Goal: Task Accomplishment & Management: Manage account settings

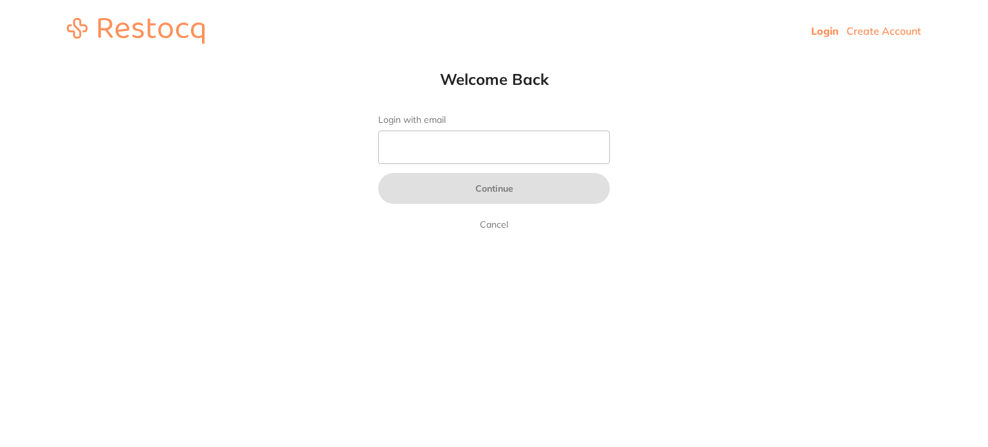
click at [450, 145] on input "Login with email" at bounding box center [493, 147] width 231 height 33
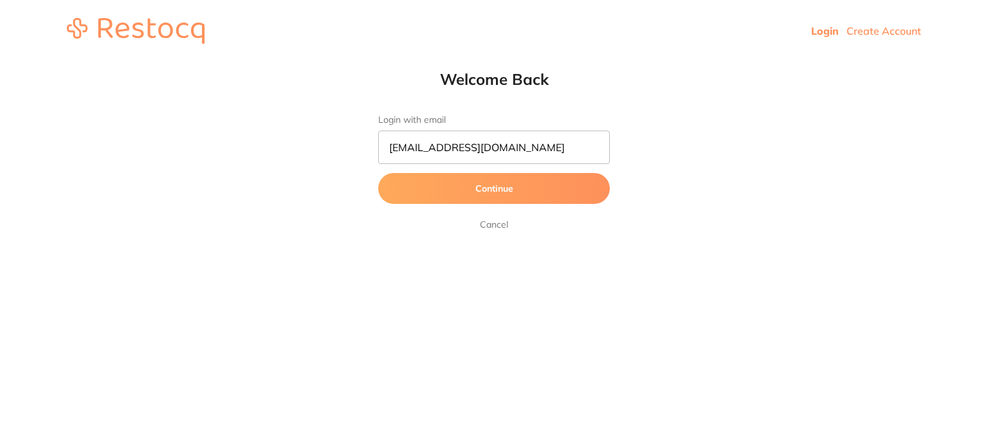
type input "amrita+50@terrificminds.com"
click at [378, 173] on button "Continue" at bounding box center [493, 188] width 231 height 31
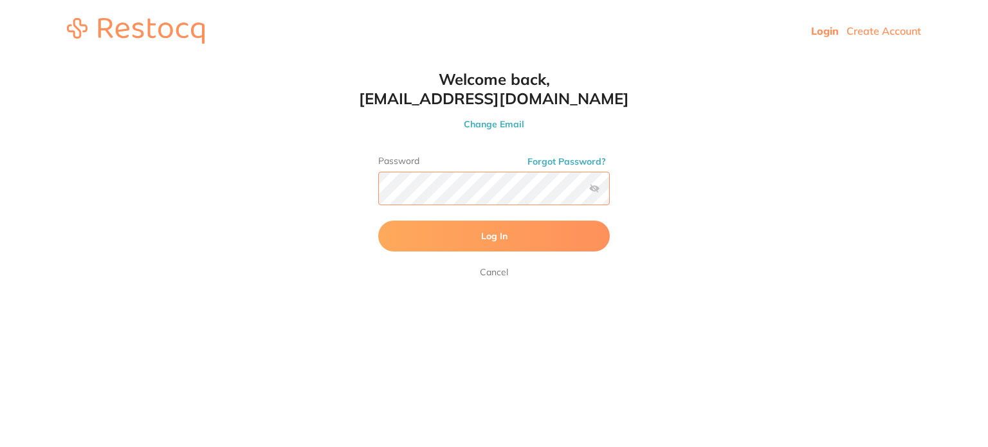
click at [378, 221] on button "Log In" at bounding box center [493, 236] width 231 height 31
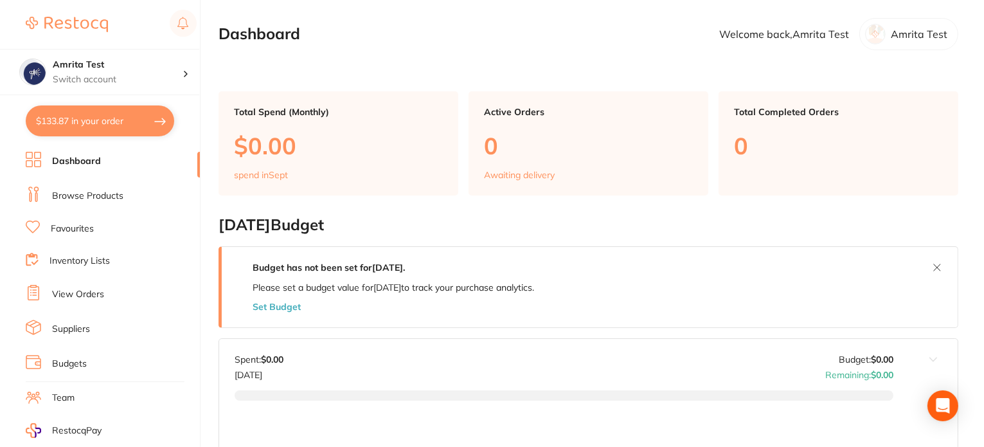
click at [116, 125] on button "$133.87 in your order" at bounding box center [100, 120] width 149 height 31
checkbox input "true"
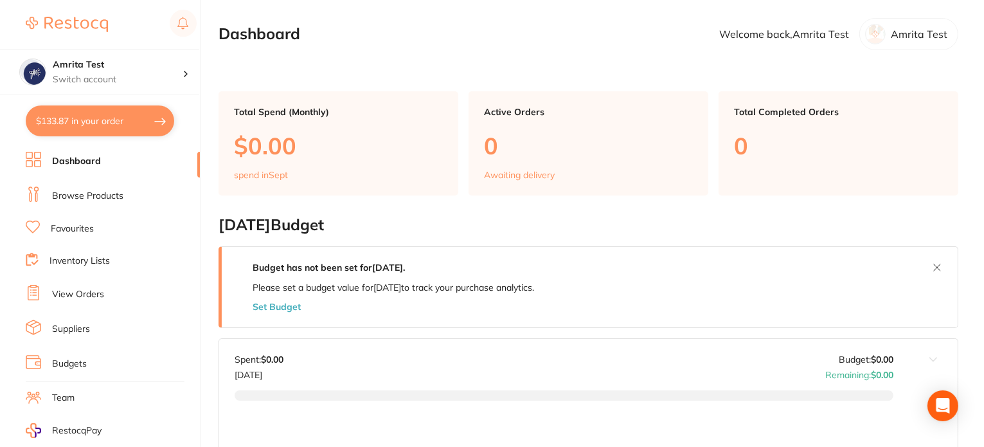
checkbox input "true"
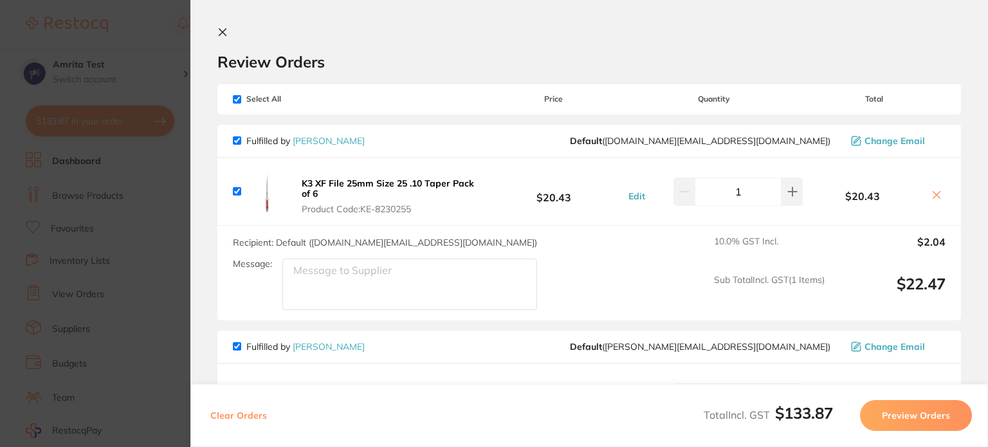
click at [240, 414] on button "Clear Orders" at bounding box center [238, 415] width 64 height 31
checkbox input "true"
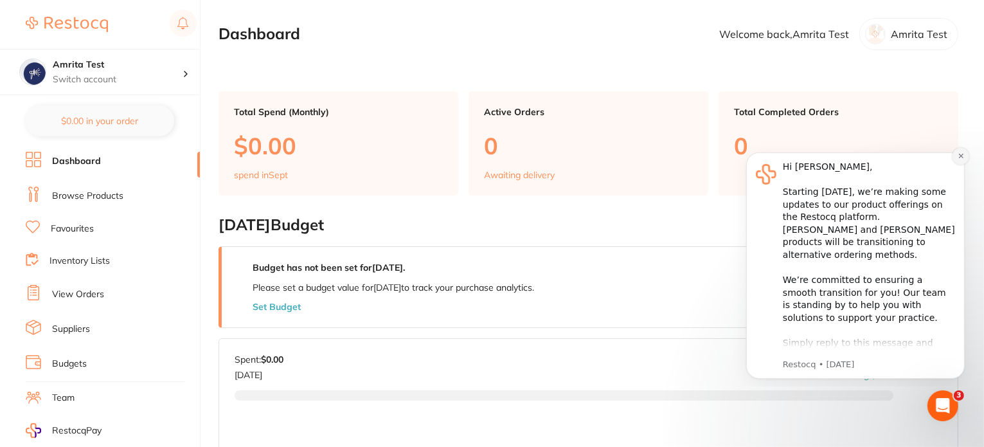
click at [957, 154] on icon "Dismiss notification" at bounding box center [960, 155] width 7 height 7
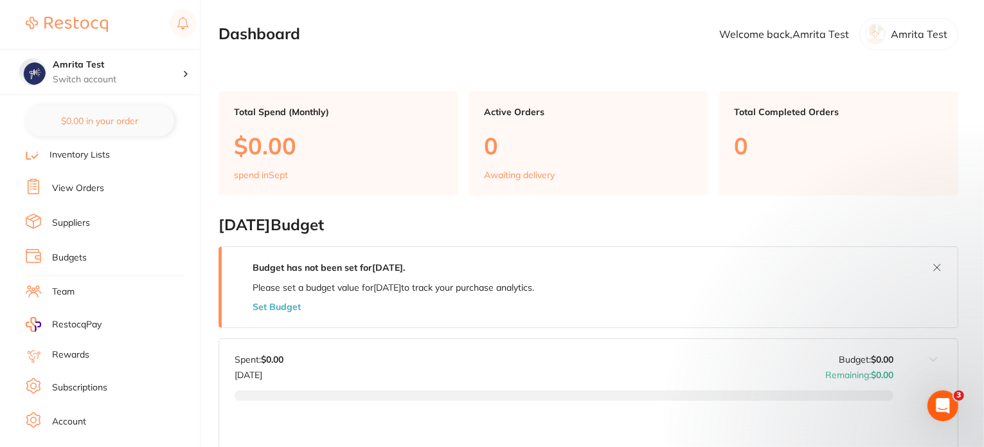
scroll to position [152, 0]
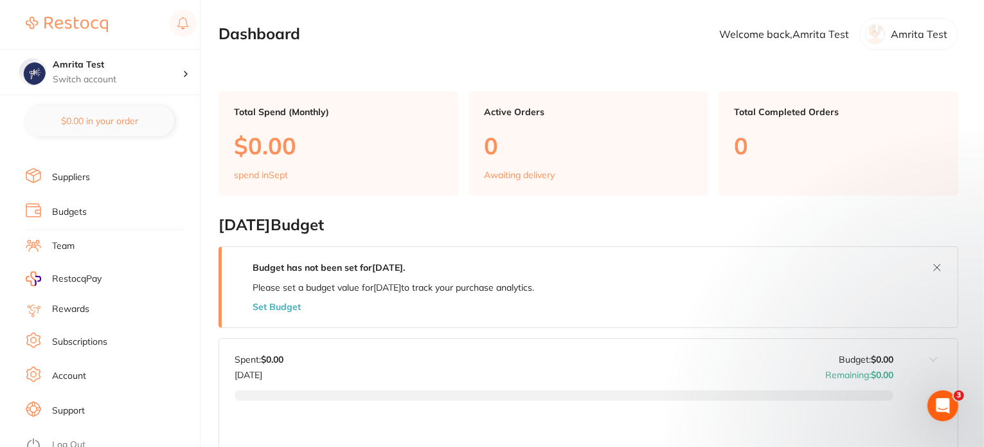
click at [92, 336] on link "Subscriptions" at bounding box center [79, 342] width 55 height 13
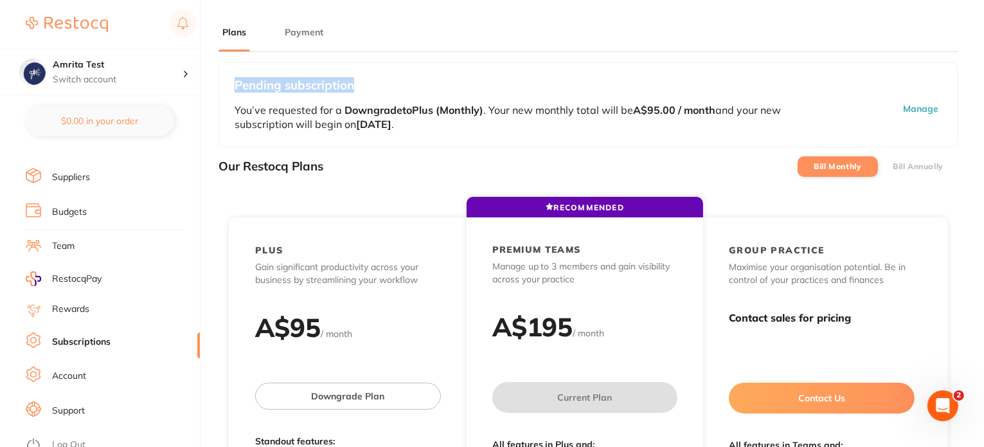
drag, startPoint x: 234, startPoint y: 85, endPoint x: 401, endPoint y: 87, distance: 166.6
click at [401, 87] on h3 "Pending subscription" at bounding box center [589, 85] width 708 height 14
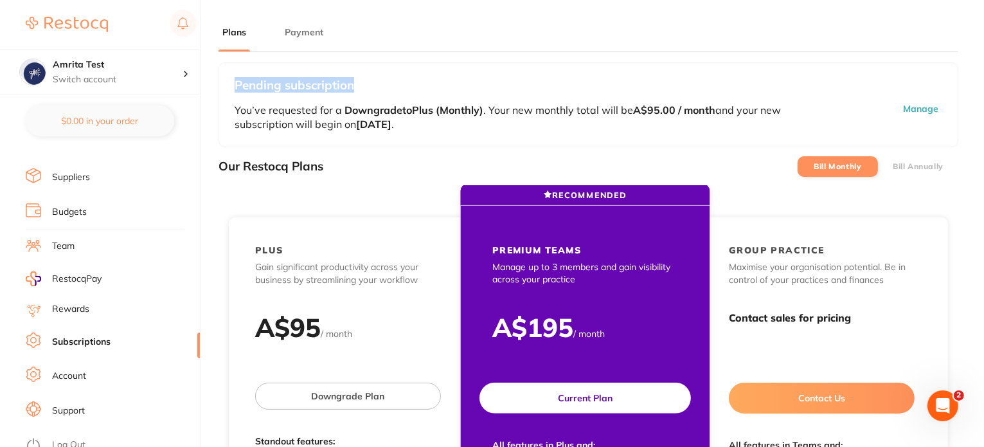
copy h3 "Pending subscription"
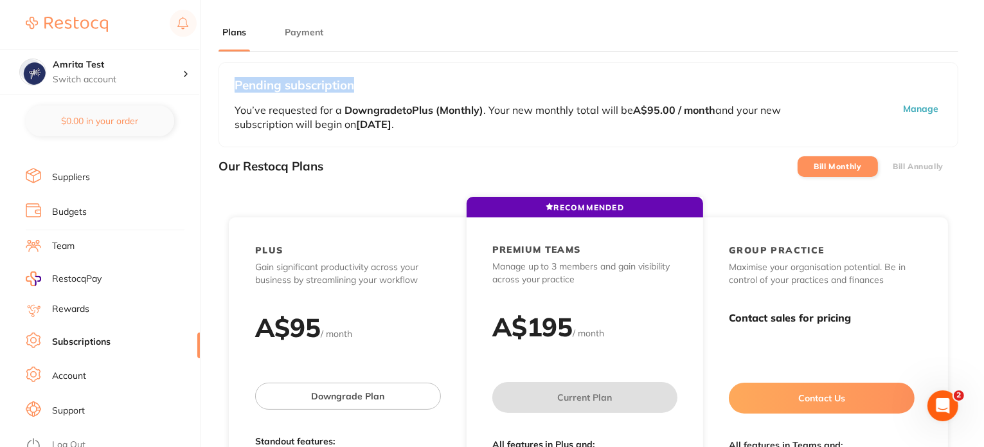
click at [525, 78] on h3 "Pending subscription" at bounding box center [589, 85] width 708 height 14
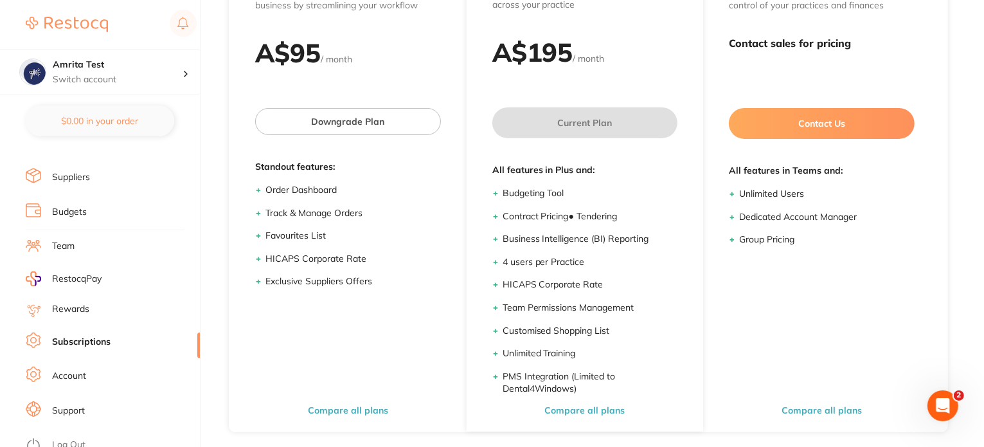
scroll to position [284, 0]
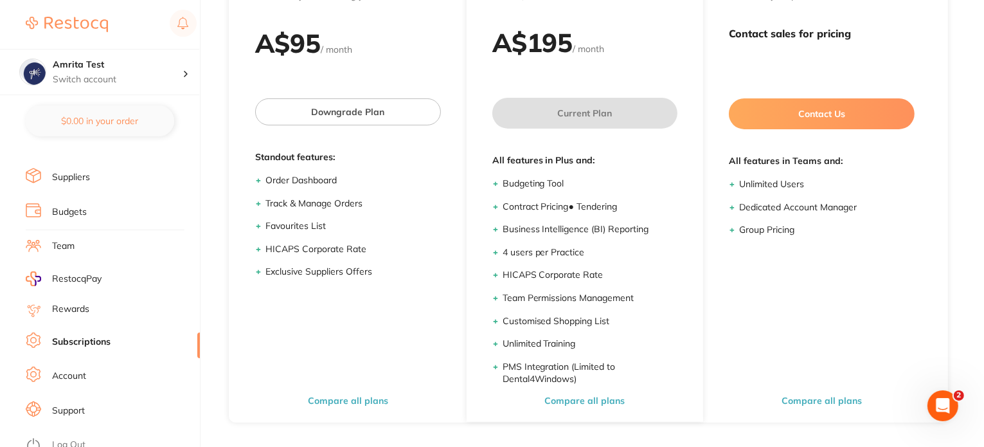
click at [76, 439] on link "Log Out" at bounding box center [68, 445] width 33 height 13
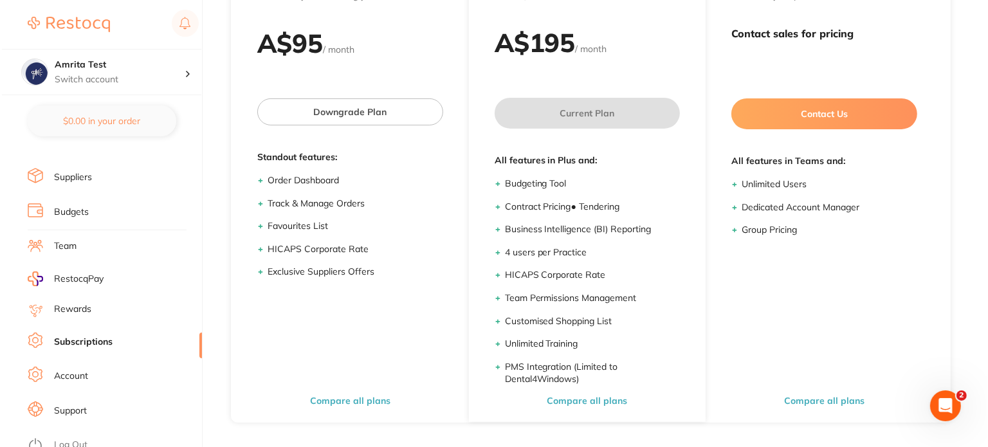
scroll to position [0, 0]
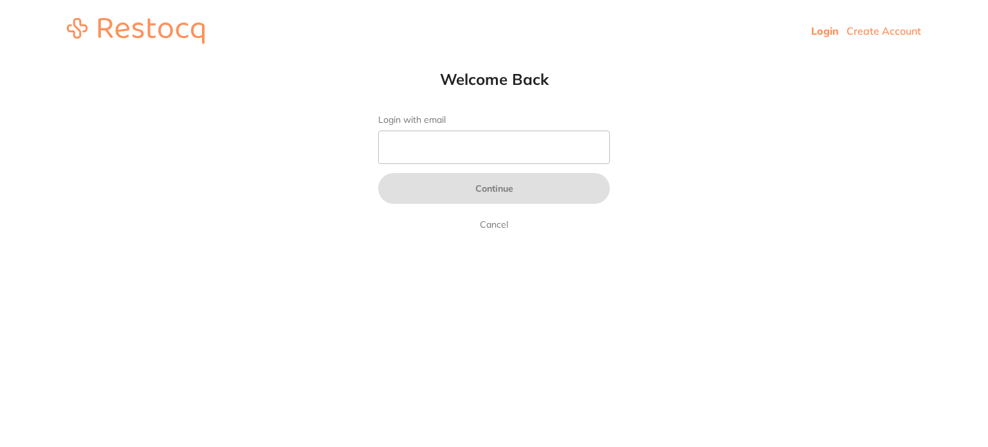
click at [448, 151] on input "Login with email" at bounding box center [493, 147] width 231 height 33
type input "amrita@terrificminds.com"
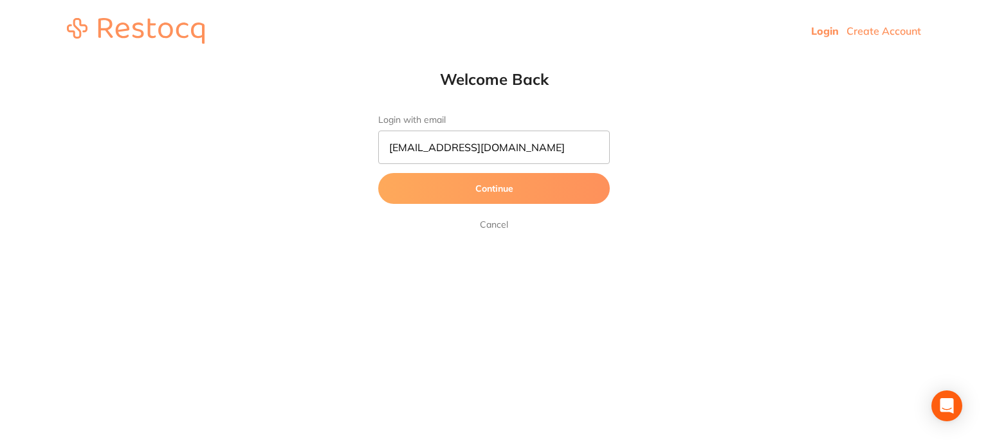
click at [452, 189] on button "Continue" at bounding box center [493, 188] width 231 height 31
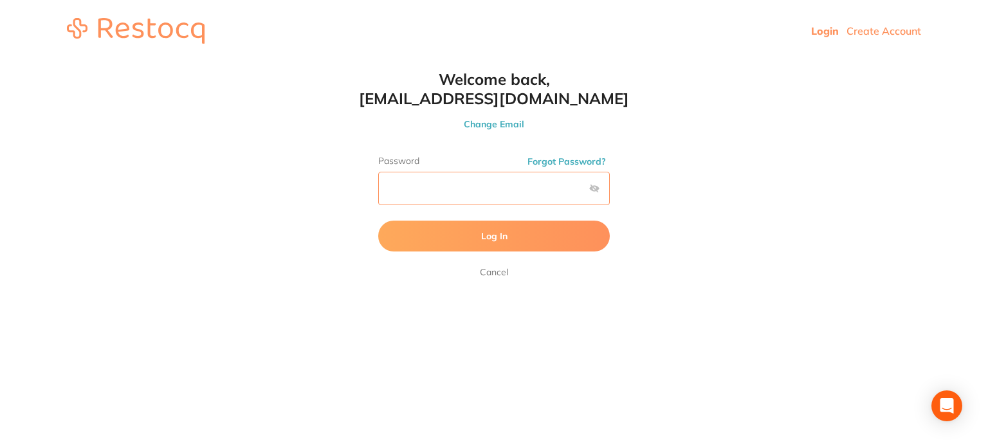
click at [378, 221] on button "Log In" at bounding box center [493, 236] width 231 height 31
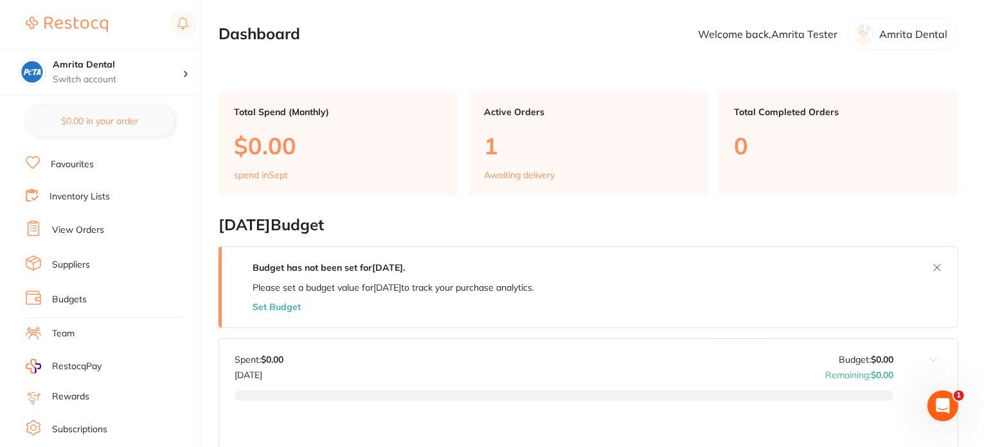
scroll to position [129, 0]
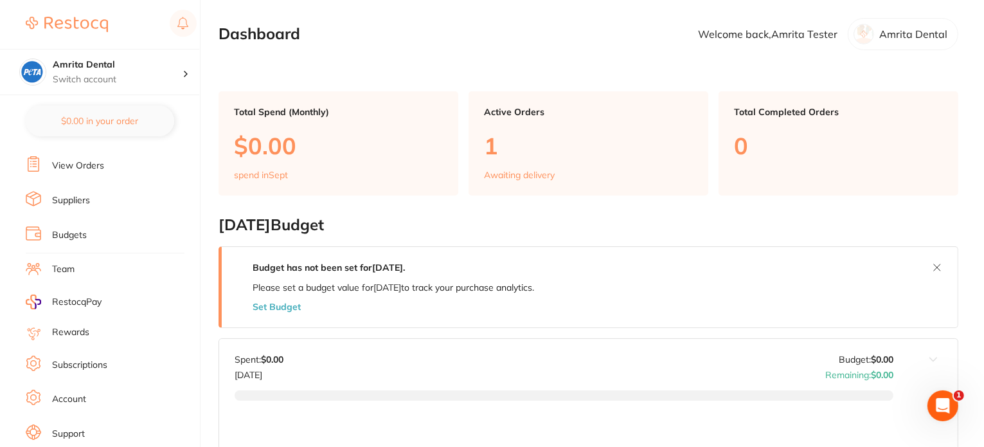
click at [89, 359] on link "Subscriptions" at bounding box center [79, 365] width 55 height 13
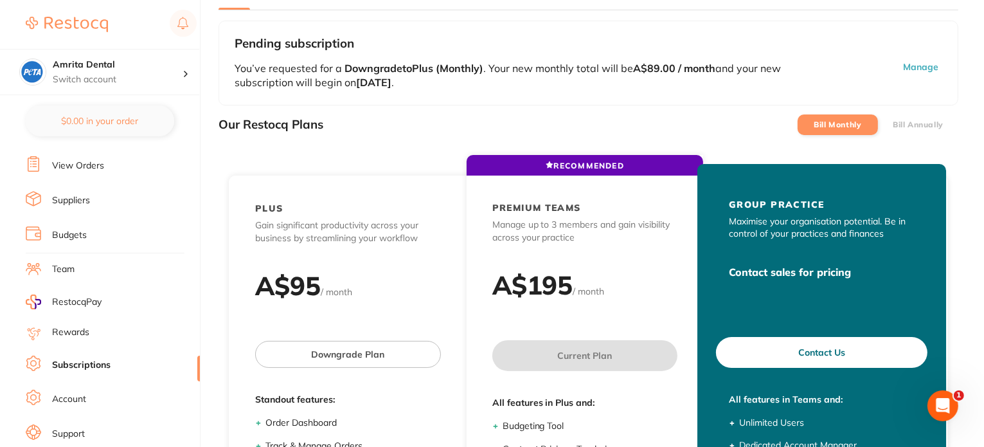
scroll to position [64, 0]
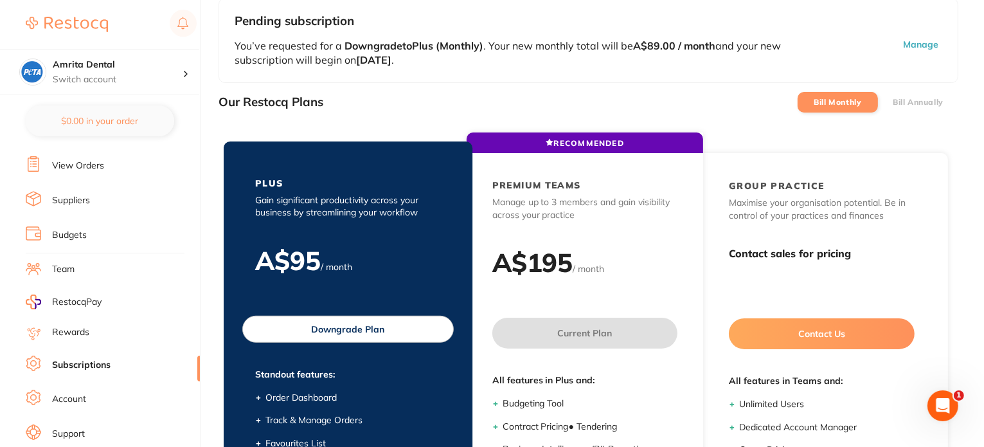
click at [381, 329] on button "Downgrade Plan" at bounding box center [348, 329] width 212 height 27
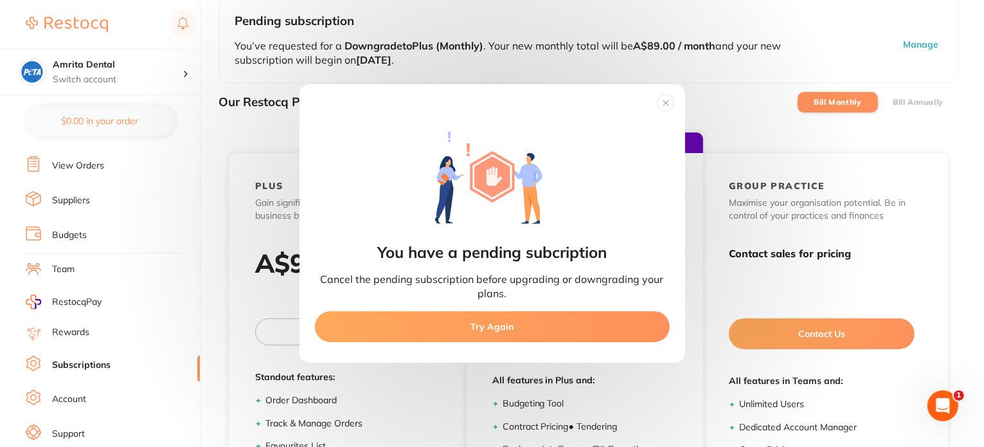
click at [592, 332] on button "Try Again" at bounding box center [492, 326] width 355 height 31
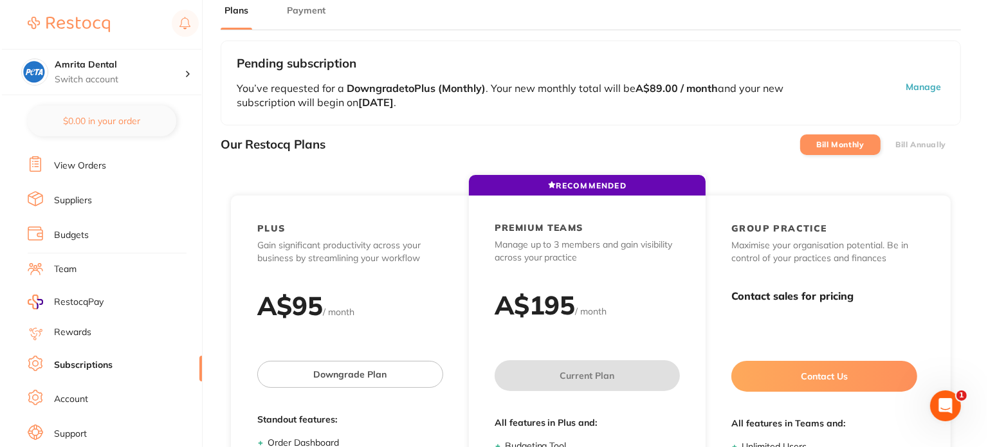
scroll to position [0, 0]
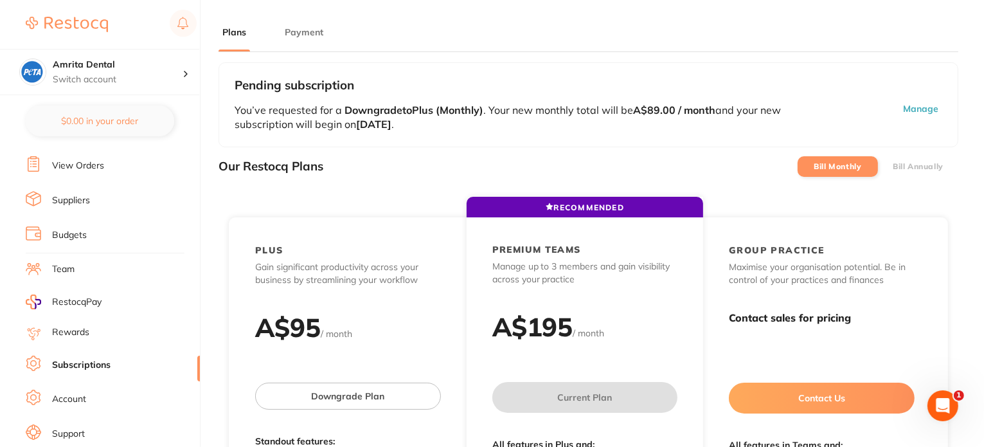
click at [905, 108] on button "Manage" at bounding box center [885, 117] width 116 height 29
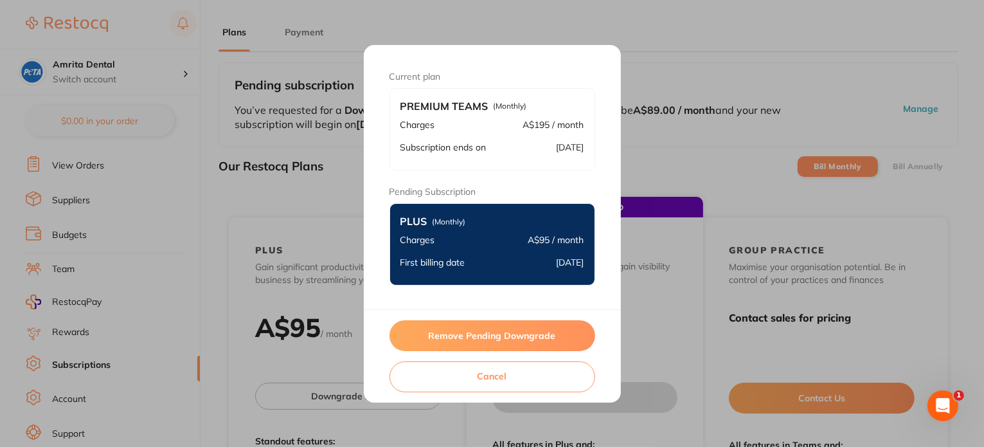
click at [508, 341] on button "Remove Pending Downgrade" at bounding box center [493, 335] width 206 height 31
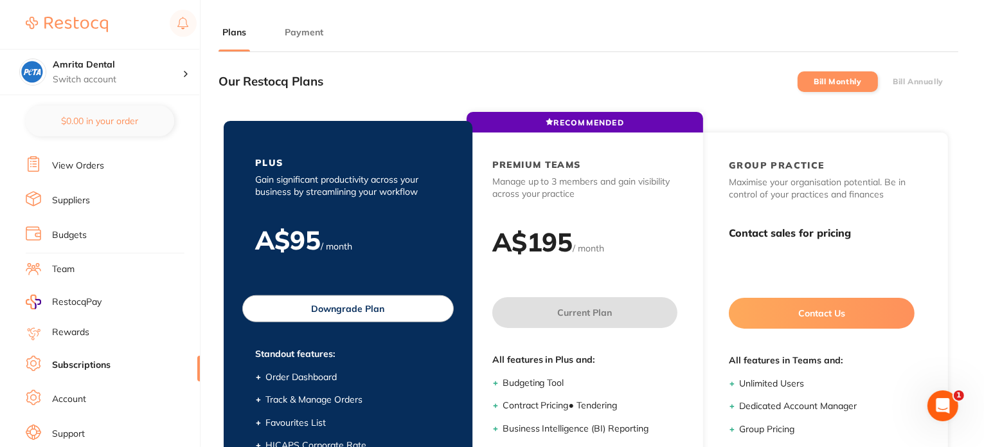
click at [377, 317] on button "Downgrade Plan" at bounding box center [348, 308] width 212 height 27
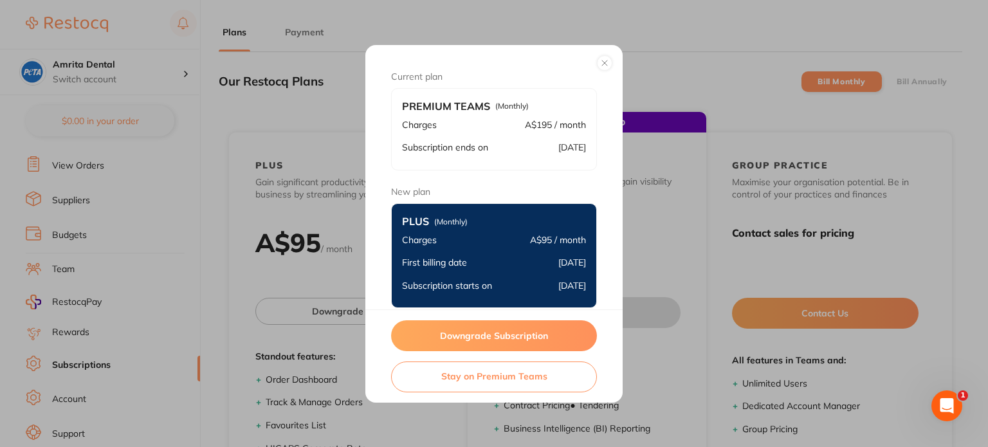
click at [473, 334] on button "Downgrade Subscription" at bounding box center [494, 335] width 206 height 31
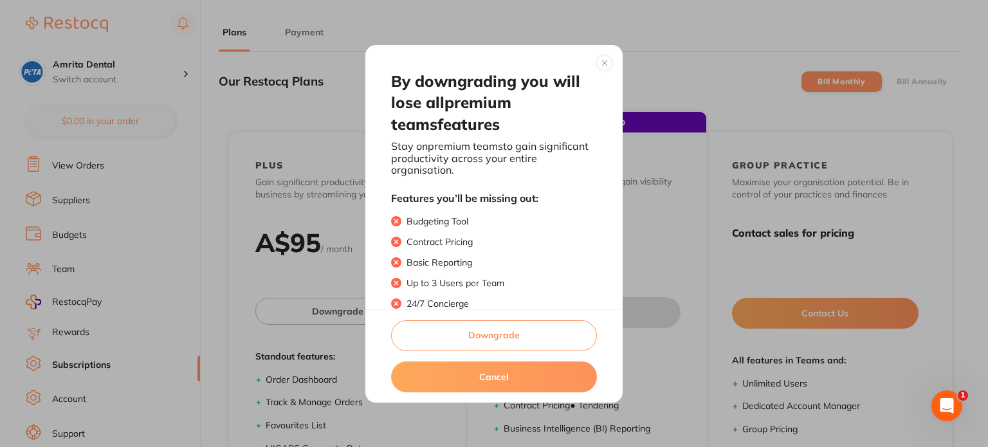
click at [476, 344] on button "Downgrade" at bounding box center [494, 335] width 206 height 31
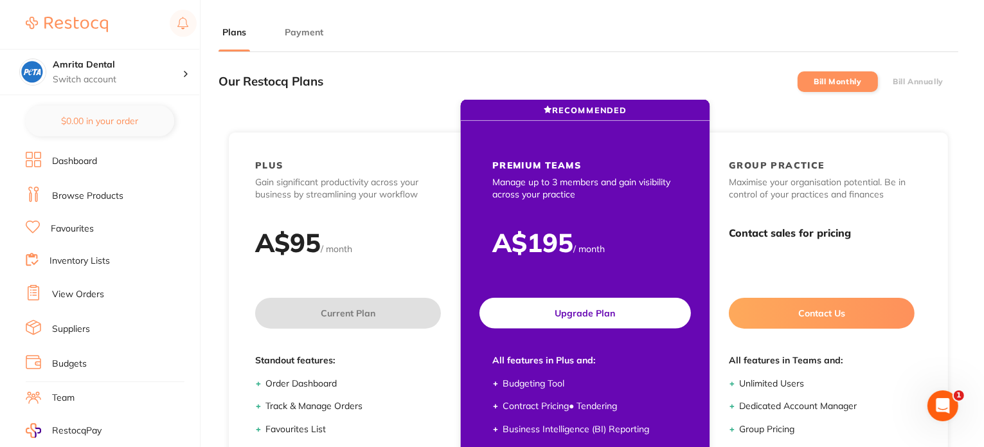
click at [586, 318] on button "Upgrade Plan" at bounding box center [586, 313] width 212 height 31
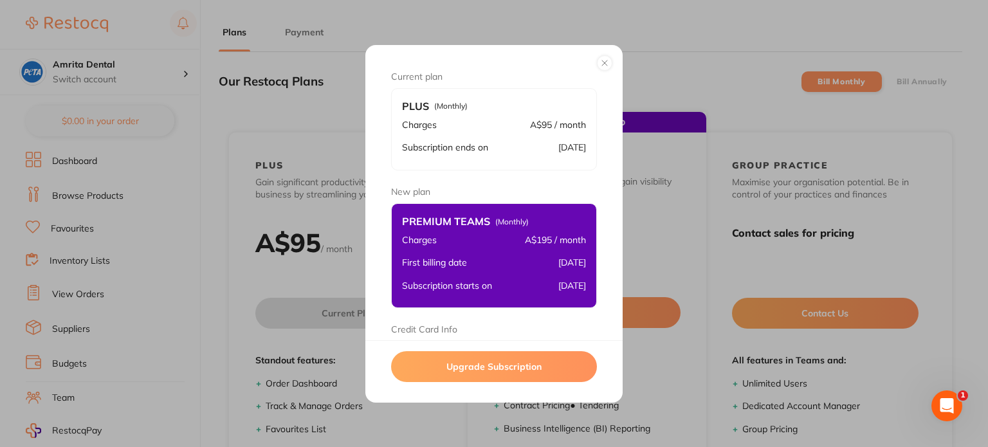
click at [489, 371] on button "Upgrade Subscription" at bounding box center [494, 366] width 206 height 31
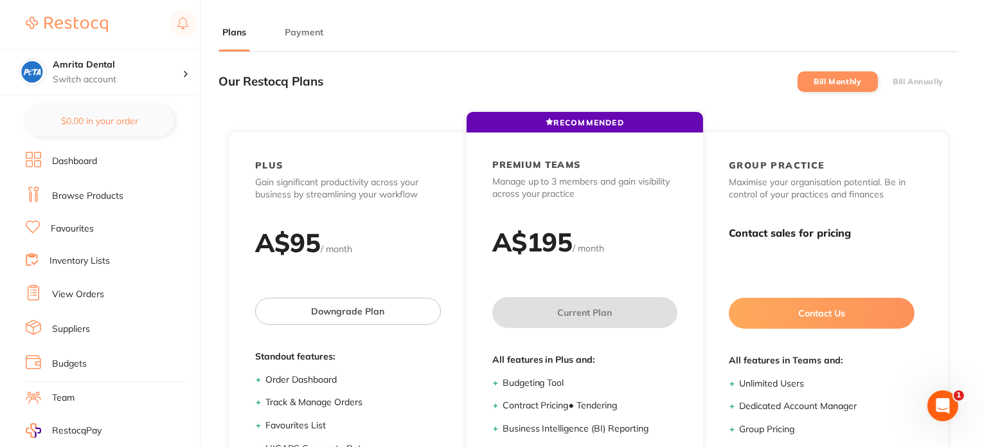
click at [913, 83] on label "Bill Annually" at bounding box center [918, 81] width 51 height 9
click at [893, 82] on input "Bill Annually" at bounding box center [893, 82] width 0 height 0
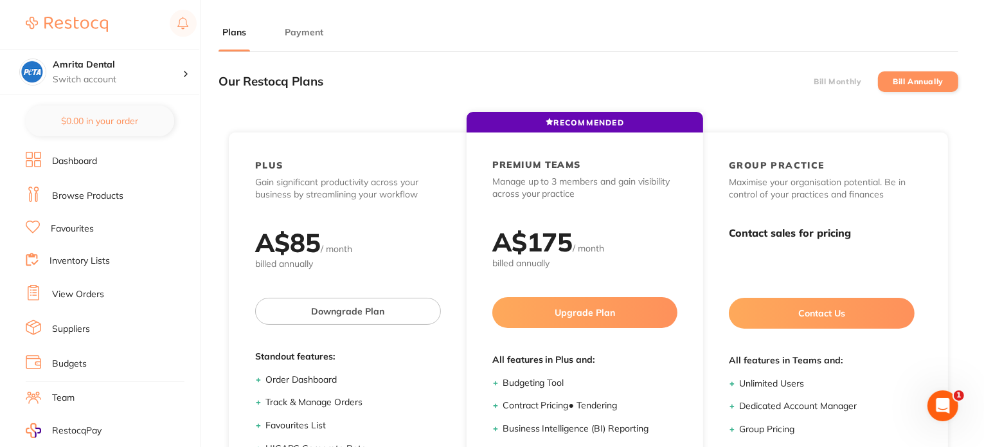
click at [852, 79] on label "Bill Monthly" at bounding box center [838, 81] width 48 height 9
click at [814, 82] on input "Bill Monthly" at bounding box center [814, 82] width 0 height 0
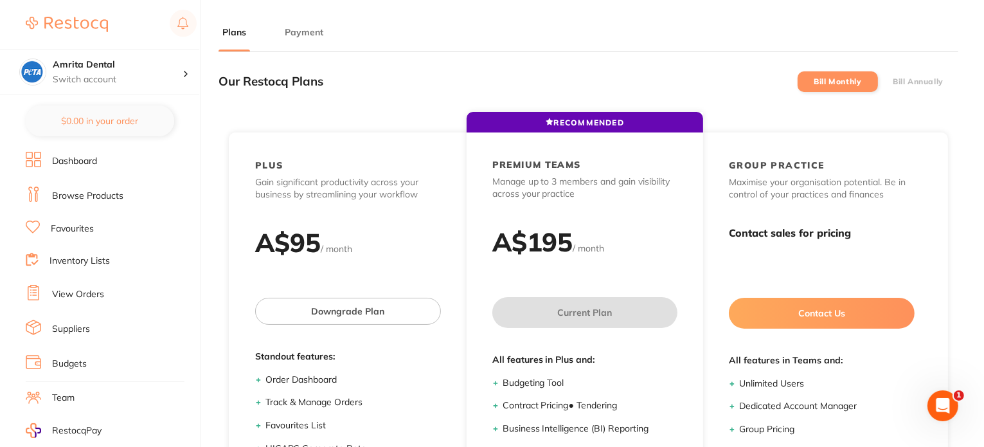
click at [908, 84] on label "Bill Annually" at bounding box center [918, 81] width 51 height 9
click at [893, 82] on input "Bill Annually" at bounding box center [893, 82] width 0 height 0
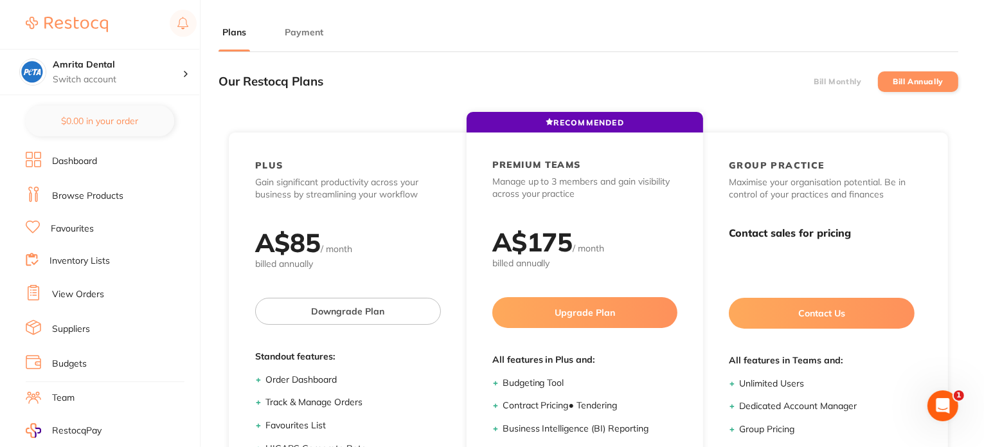
click at [832, 84] on label "Bill Monthly" at bounding box center [838, 81] width 48 height 9
click at [814, 82] on input "Bill Monthly" at bounding box center [814, 82] width 0 height 0
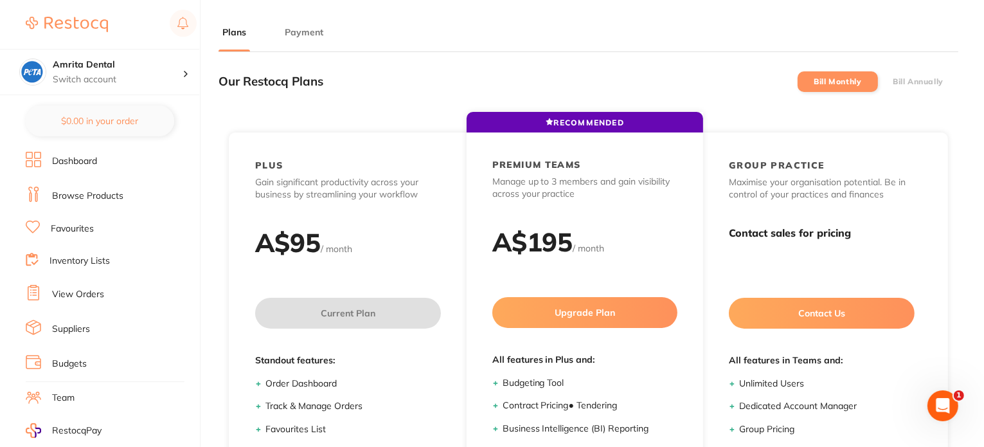
click at [923, 84] on label "Bill Annually" at bounding box center [918, 81] width 51 height 9
click at [893, 82] on input "Bill Annually" at bounding box center [893, 82] width 0 height 0
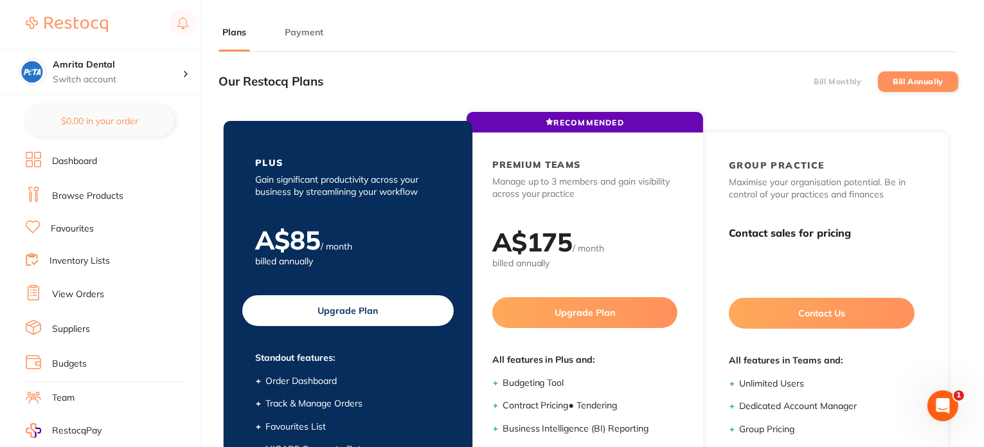
click at [352, 320] on button "Upgrade Plan" at bounding box center [348, 310] width 212 height 31
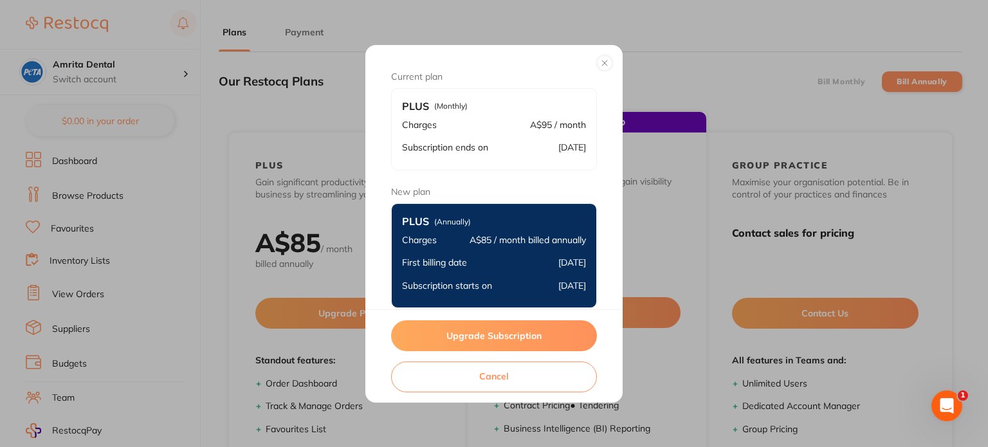
click at [482, 336] on button "Upgrade Subscription" at bounding box center [494, 335] width 206 height 31
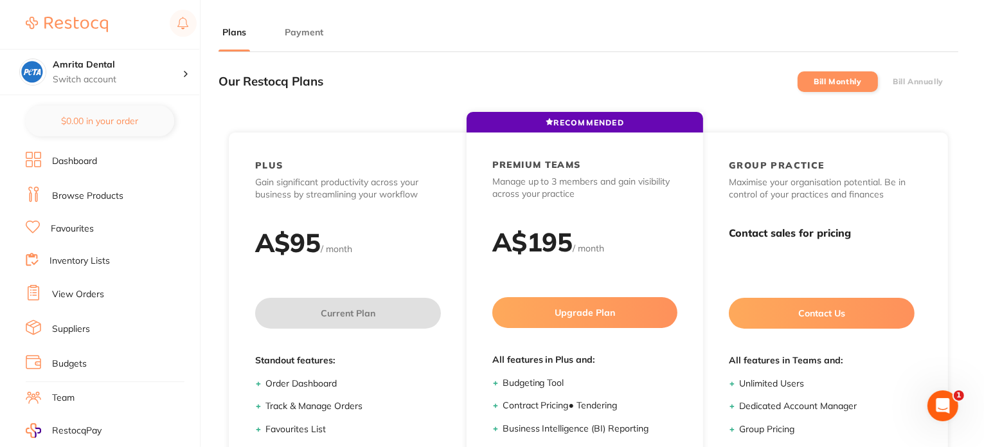
click at [911, 82] on label "Bill Annually" at bounding box center [918, 81] width 51 height 9
click at [893, 82] on input "Bill Annually" at bounding box center [893, 82] width 0 height 0
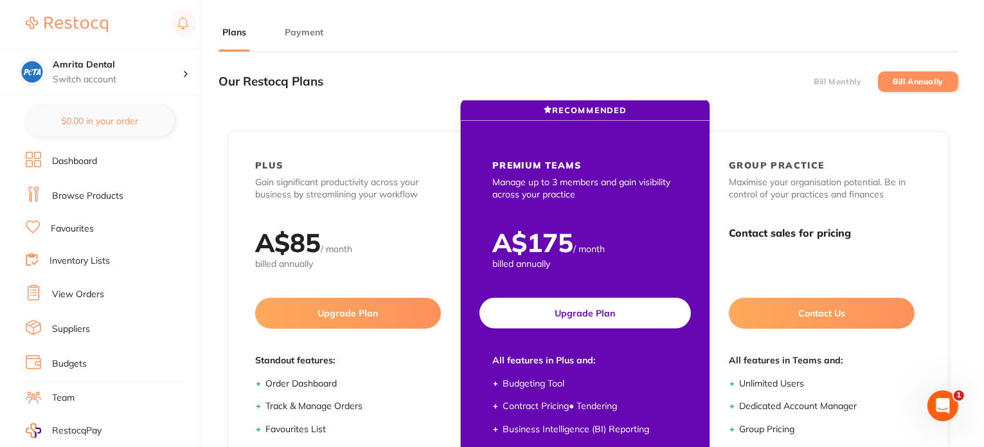
click at [566, 305] on button "Upgrade Plan" at bounding box center [586, 313] width 212 height 31
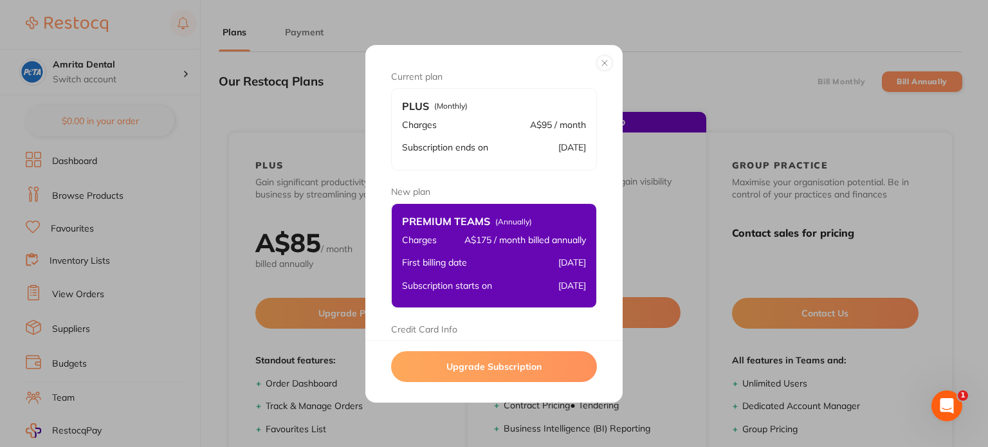
click at [460, 371] on button "Upgrade Subscription" at bounding box center [494, 366] width 206 height 31
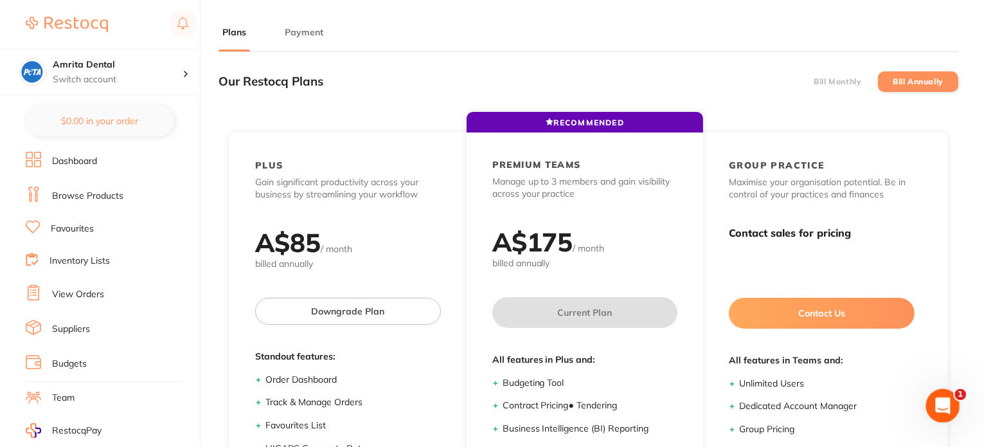
click at [939, 404] on icon "Open Intercom Messenger" at bounding box center [941, 404] width 21 height 21
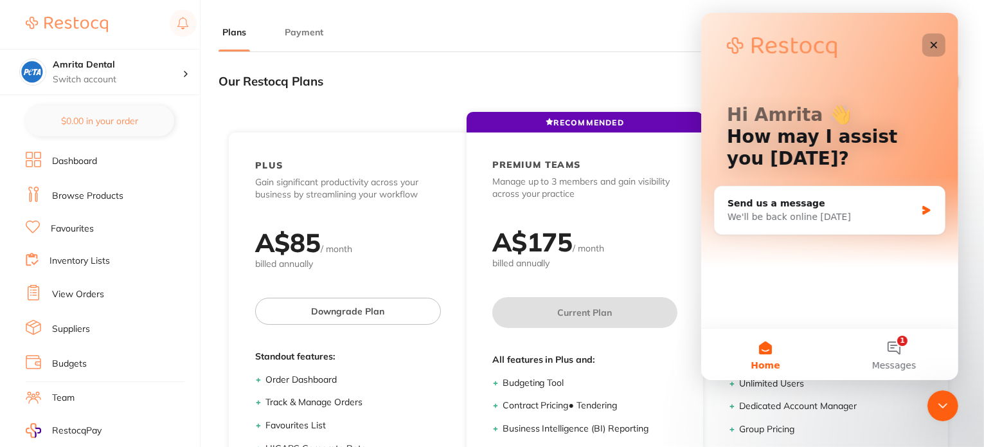
click at [936, 42] on icon "Close" at bounding box center [933, 45] width 7 height 7
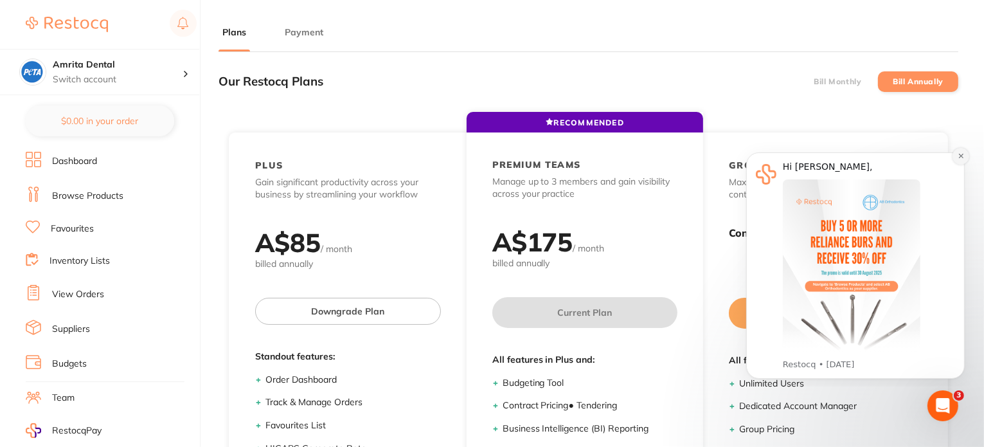
click at [961, 160] on button "Dismiss notification" at bounding box center [960, 155] width 17 height 17
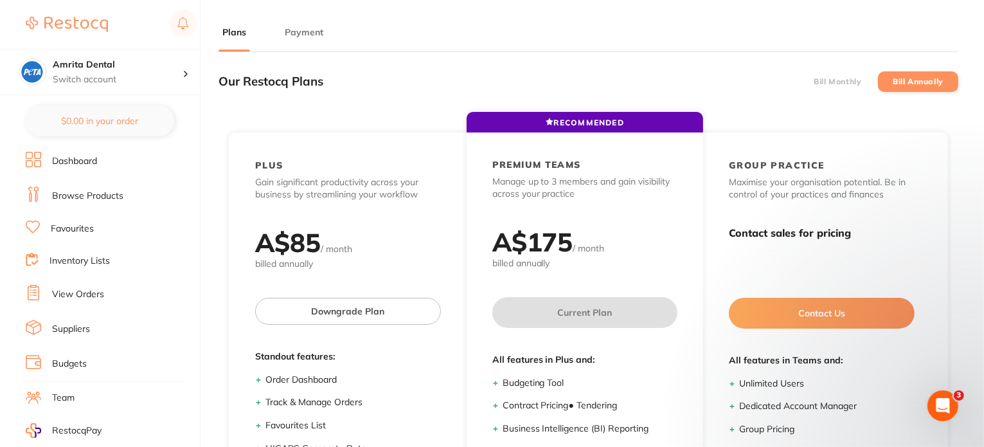
click at [676, 79] on div "Our Restocq Plans Bill Monthly Bill Annually" at bounding box center [589, 81] width 740 height 38
